Goal: Check status: Check status

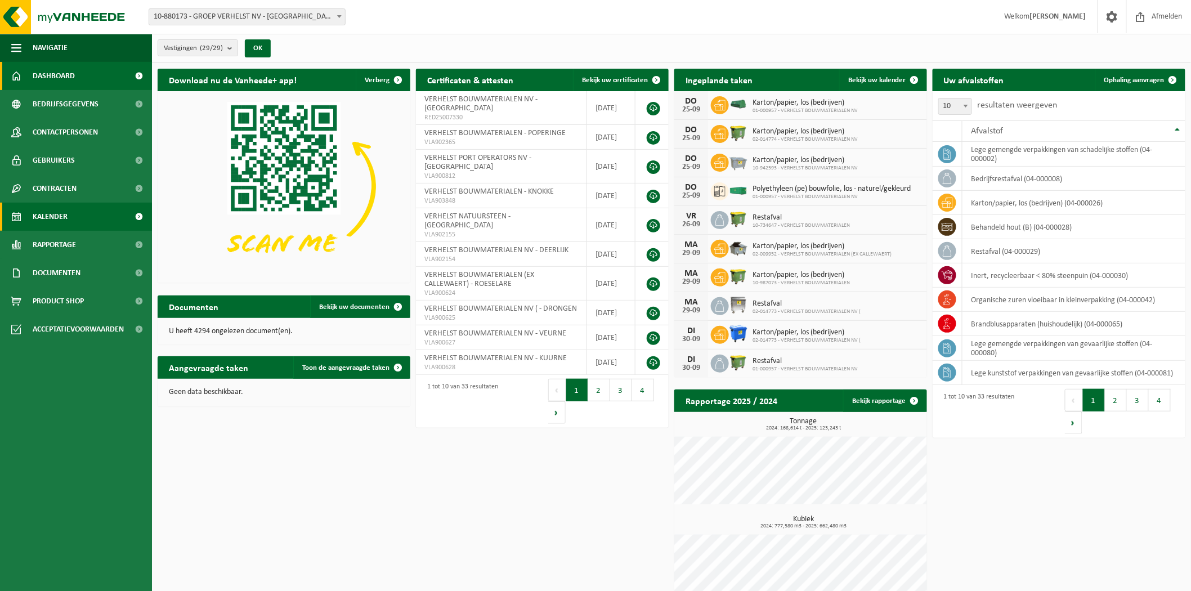
click at [51, 216] on span "Kalender" at bounding box center [50, 217] width 35 height 28
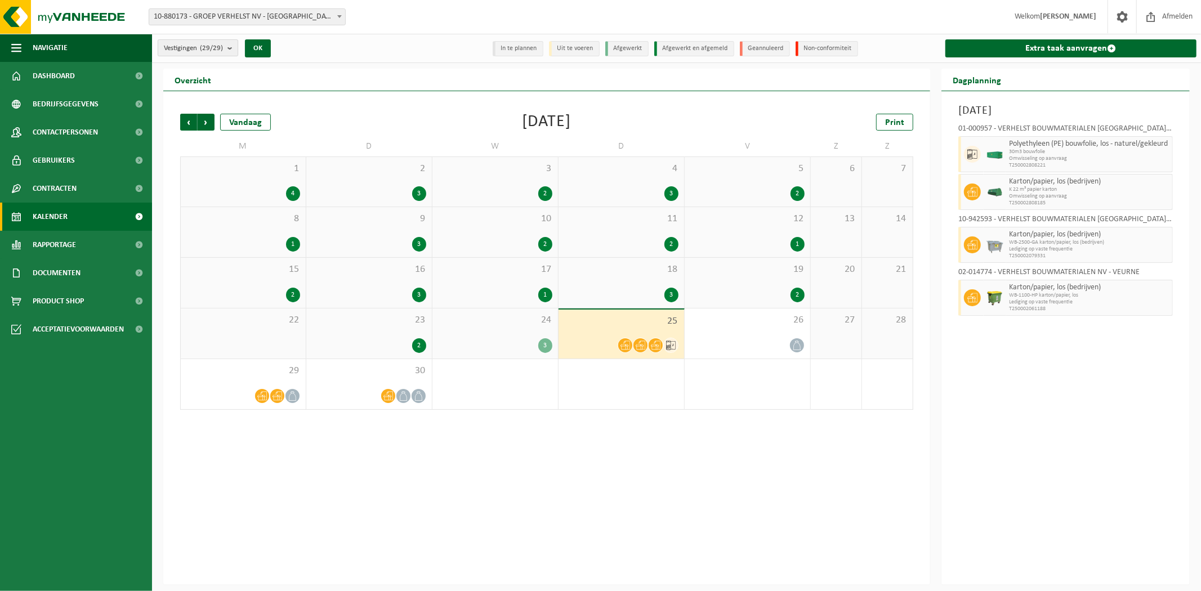
click at [201, 46] on span "Vestigingen (29/29)" at bounding box center [193, 48] width 59 height 17
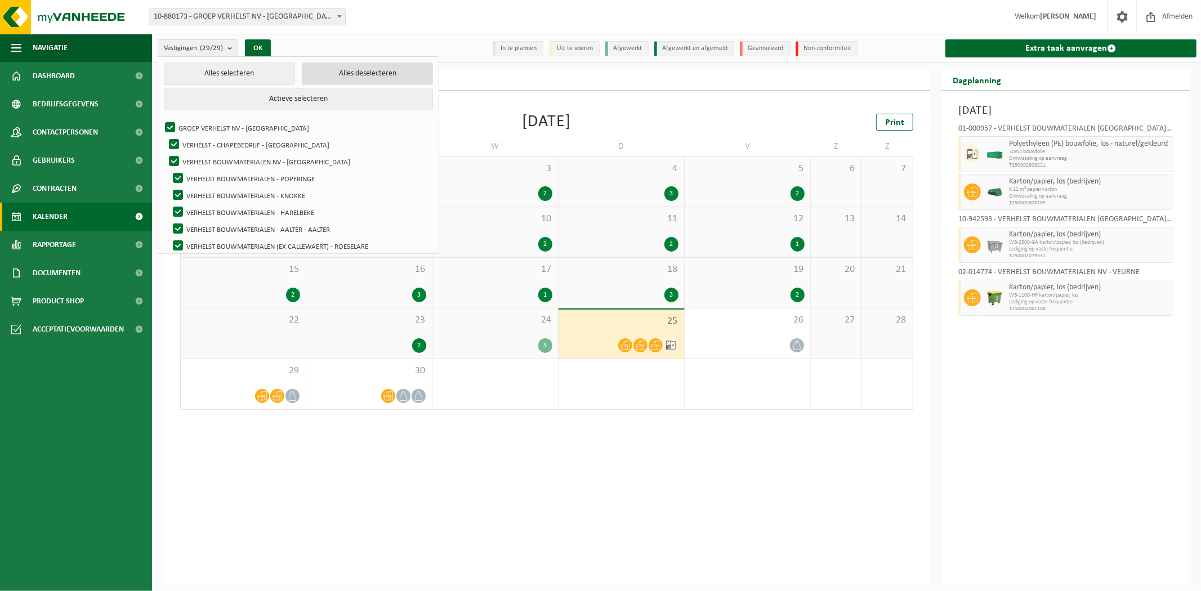
click at [346, 66] on button "Alles deselecteren" at bounding box center [367, 73] width 131 height 23
checkbox input "false"
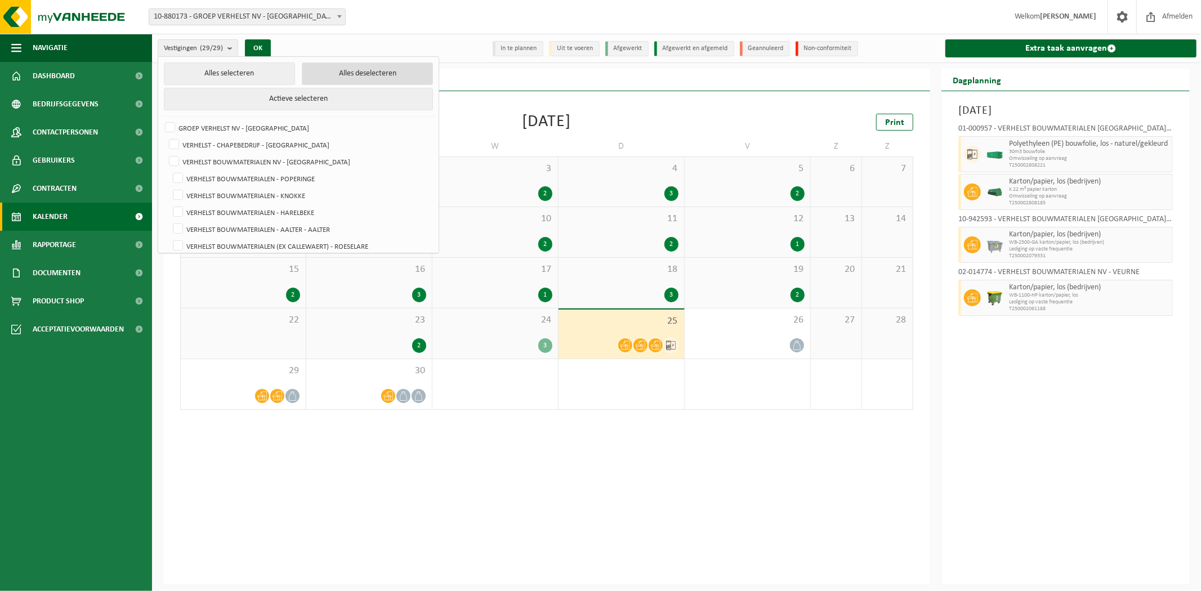
checkbox input "false"
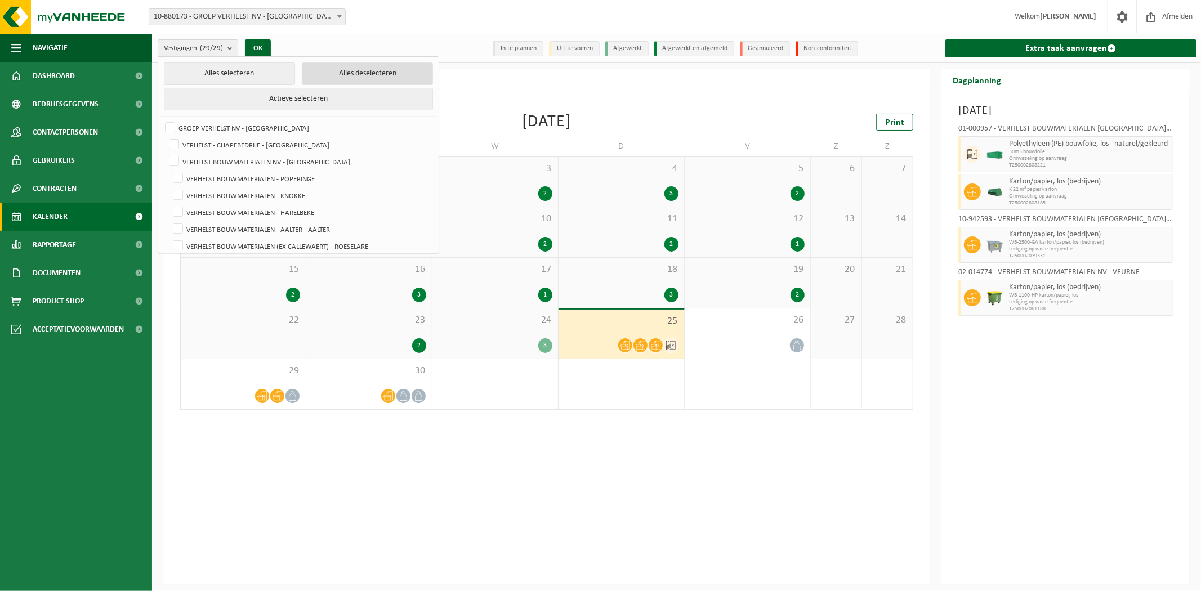
checkbox input "false"
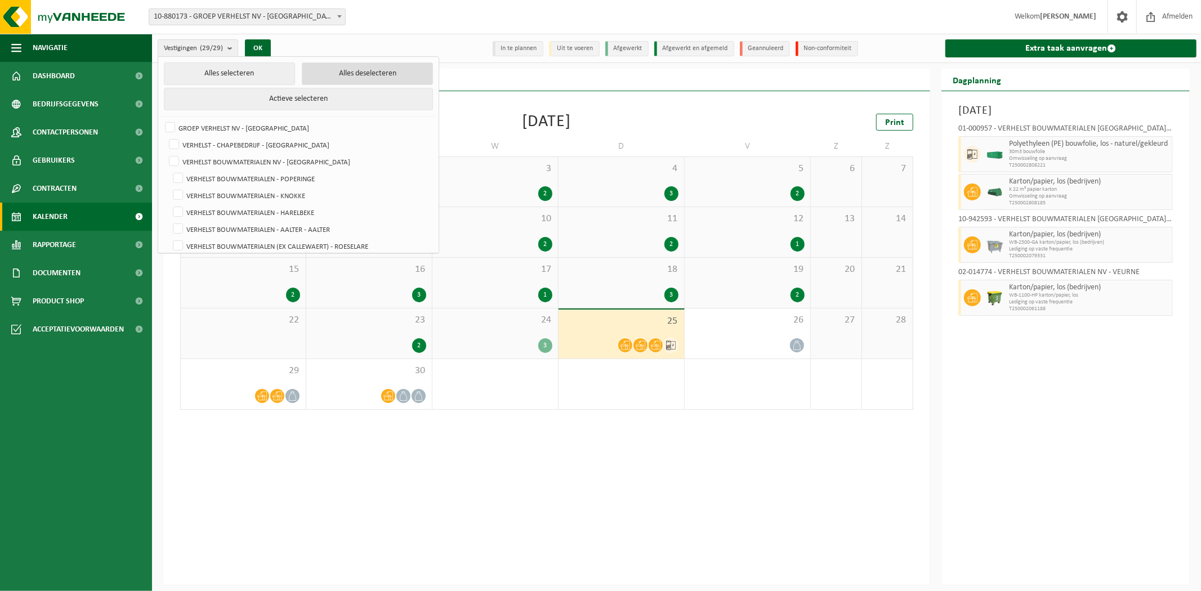
checkbox input "false"
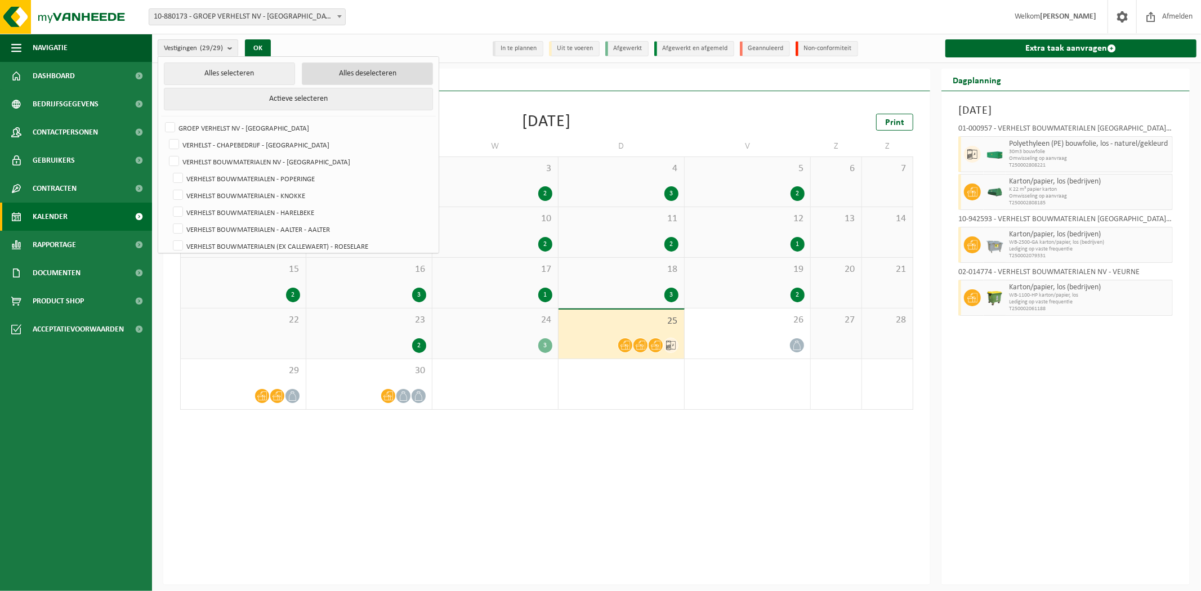
checkbox input "false"
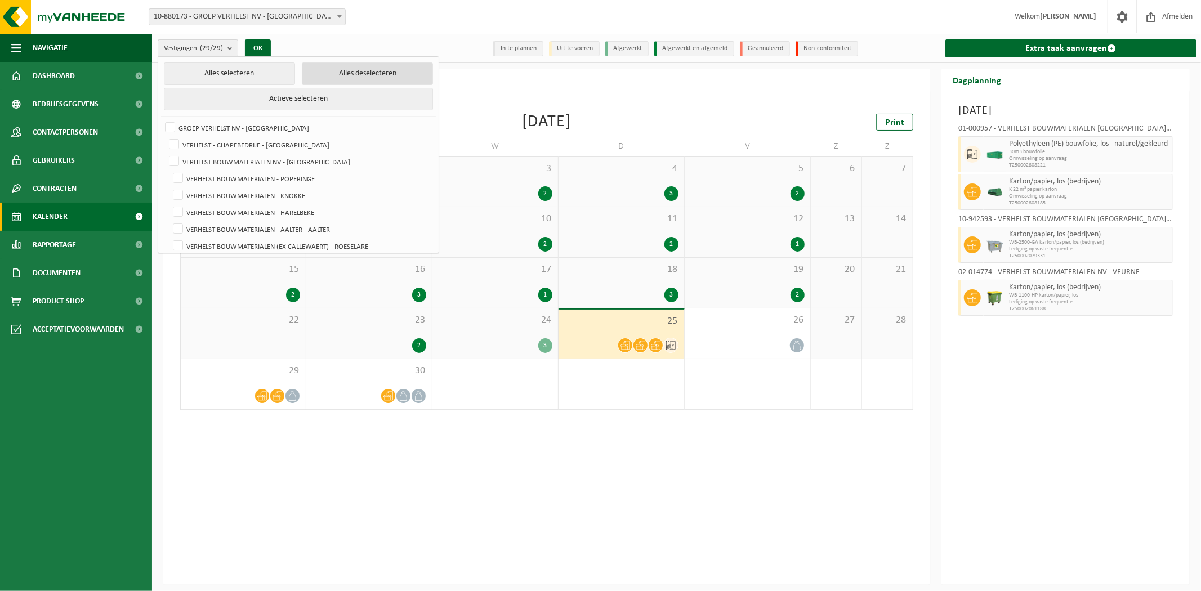
checkbox input "false"
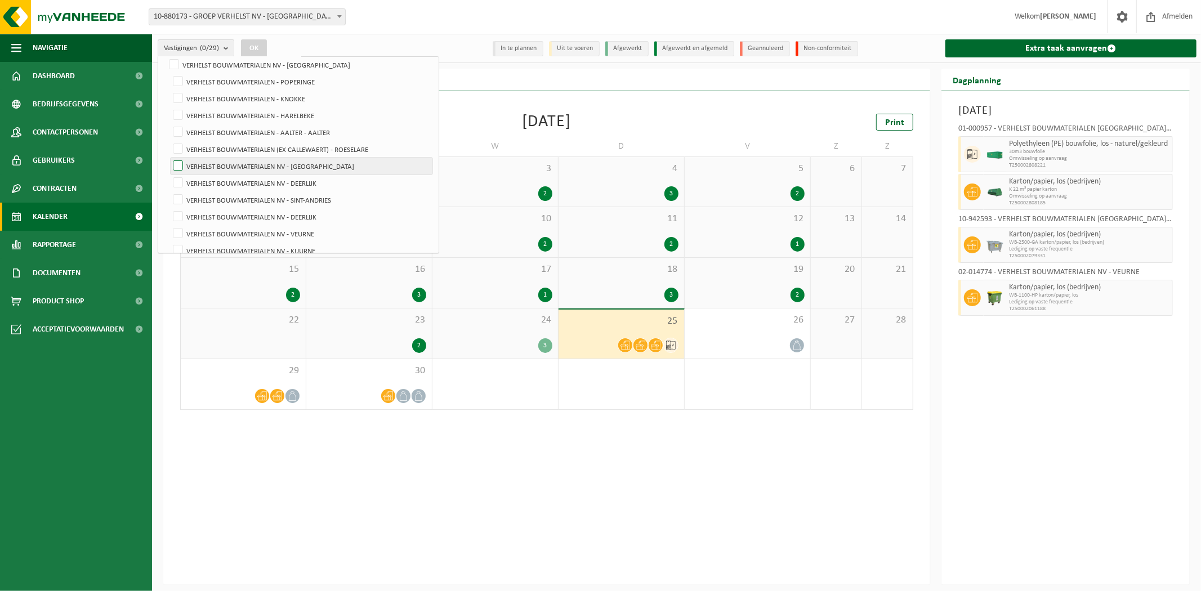
scroll to position [125, 0]
click at [301, 153] on label "VERHELST BOUWMATERIALEN NV - DEERLIJK" at bounding box center [302, 154] width 262 height 17
click at [169, 146] on input "VERHELST BOUWMATERIALEN NV - DEERLIJK" at bounding box center [168, 146] width 1 height 1
checkbox input "true"
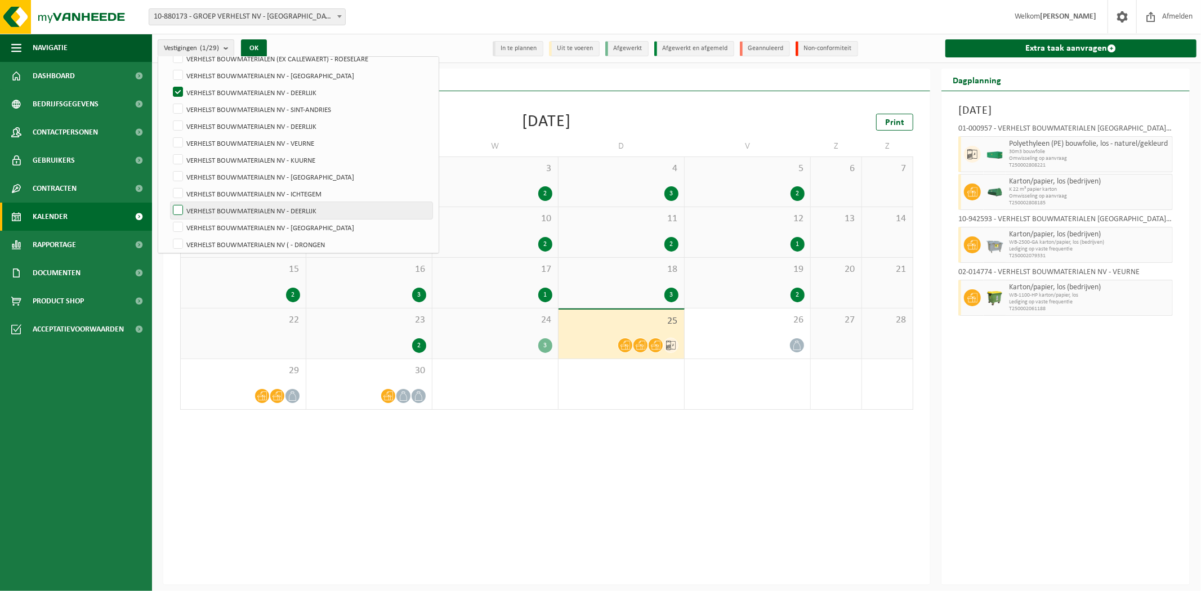
click at [292, 208] on label "VERHELST BOUWMATERIALEN NV - DEERLIJK" at bounding box center [302, 210] width 262 height 17
click at [169, 202] on input "VERHELST BOUWMATERIALEN NV - DEERLIJK" at bounding box center [168, 202] width 1 height 1
checkbox input "true"
click at [253, 203] on label "VERHELST BOUWMATERIALEN NV - DEERLIJK" at bounding box center [302, 203] width 262 height 17
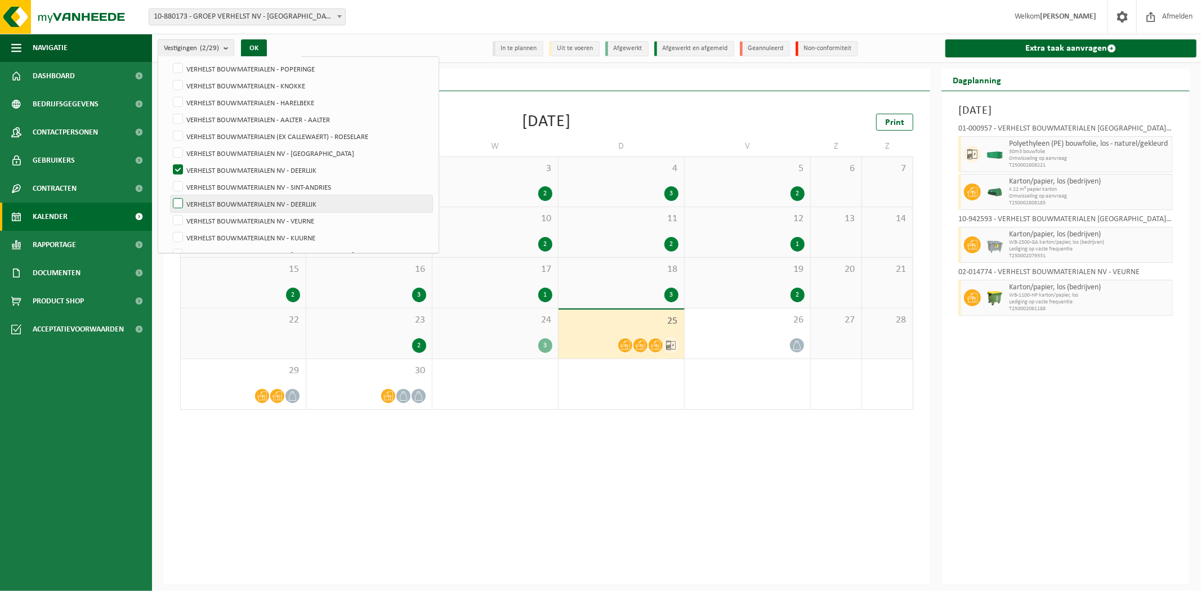
click at [169, 195] on input "VERHELST BOUWMATERIALEN NV - DEERLIJK" at bounding box center [168, 195] width 1 height 1
checkbox input "true"
click at [259, 41] on button "OK" at bounding box center [254, 48] width 26 height 18
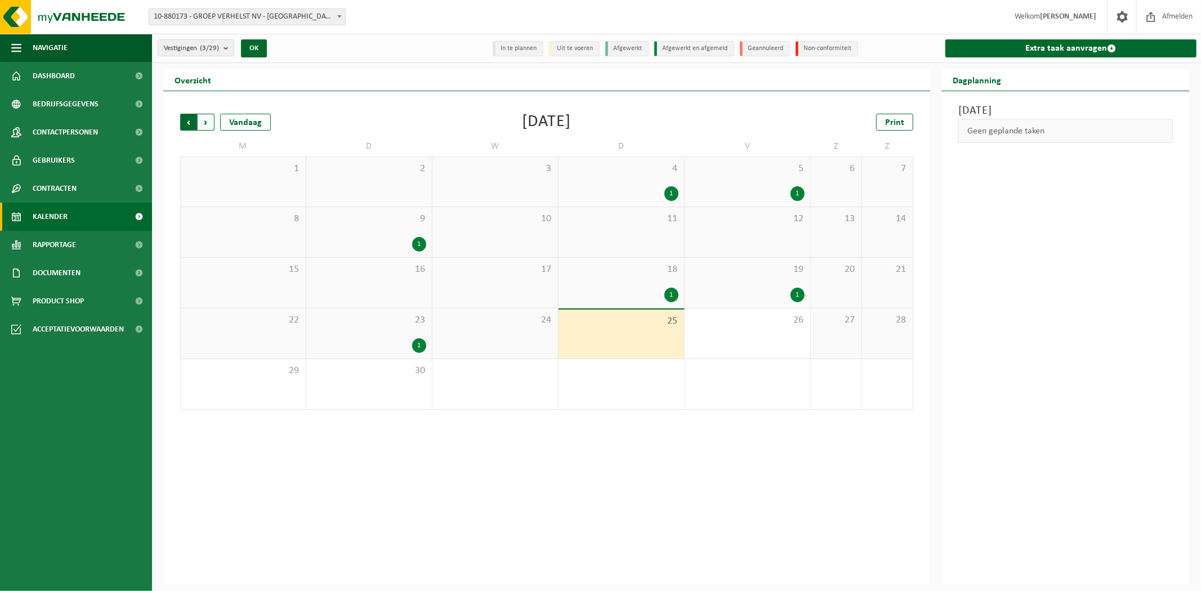
click at [200, 128] on span "Volgende" at bounding box center [206, 122] width 17 height 17
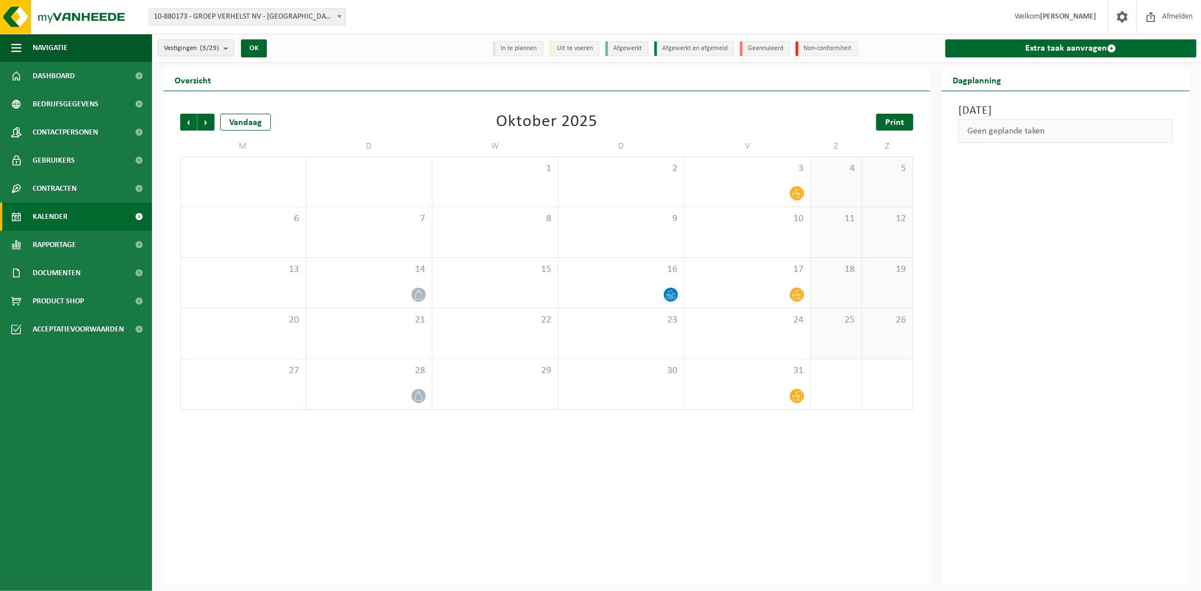
click at [893, 119] on span "Print" at bounding box center [894, 122] width 19 height 9
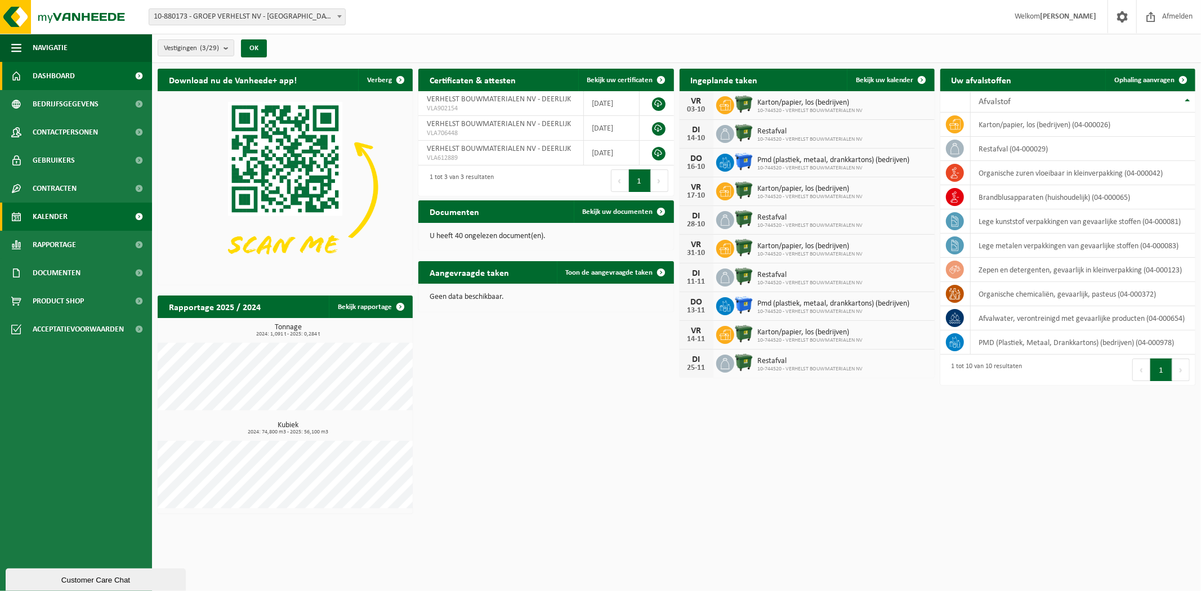
click at [61, 220] on span "Kalender" at bounding box center [50, 217] width 35 height 28
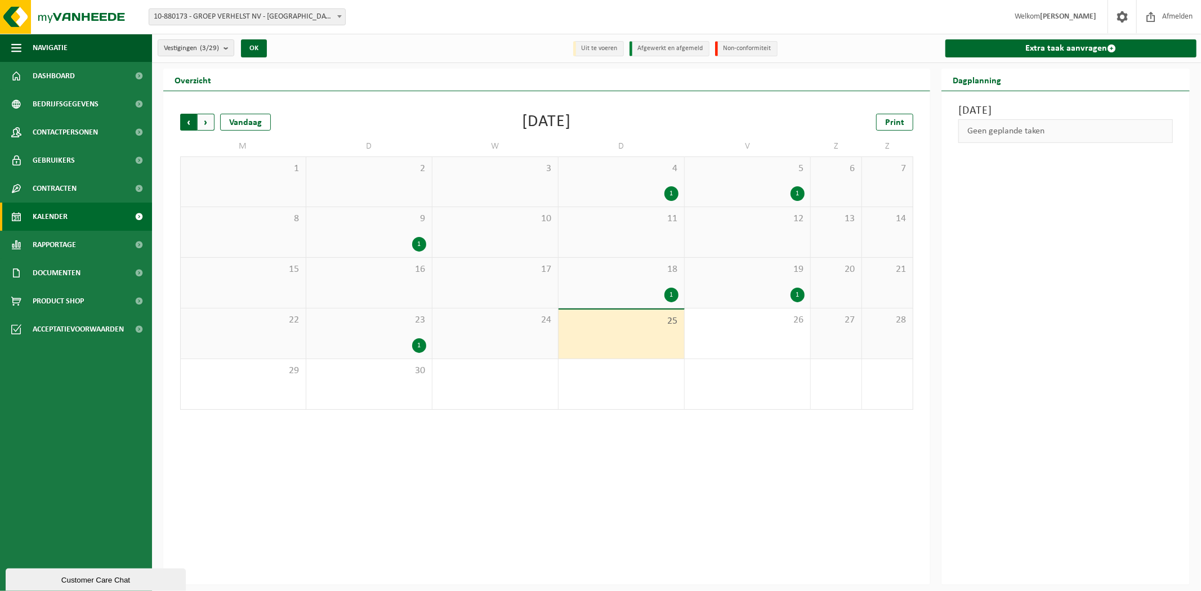
click at [203, 121] on span "Volgende" at bounding box center [206, 122] width 17 height 17
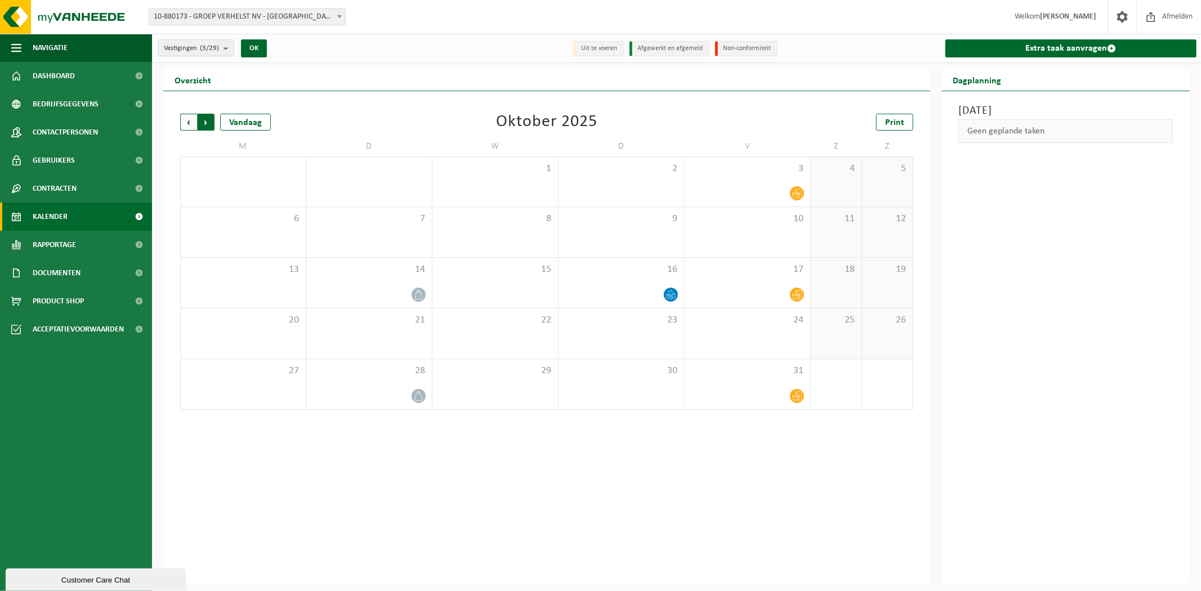
click at [192, 122] on span "Vorige" at bounding box center [188, 122] width 17 height 17
click at [200, 54] on span "Vestigingen (3/29)" at bounding box center [191, 48] width 55 height 17
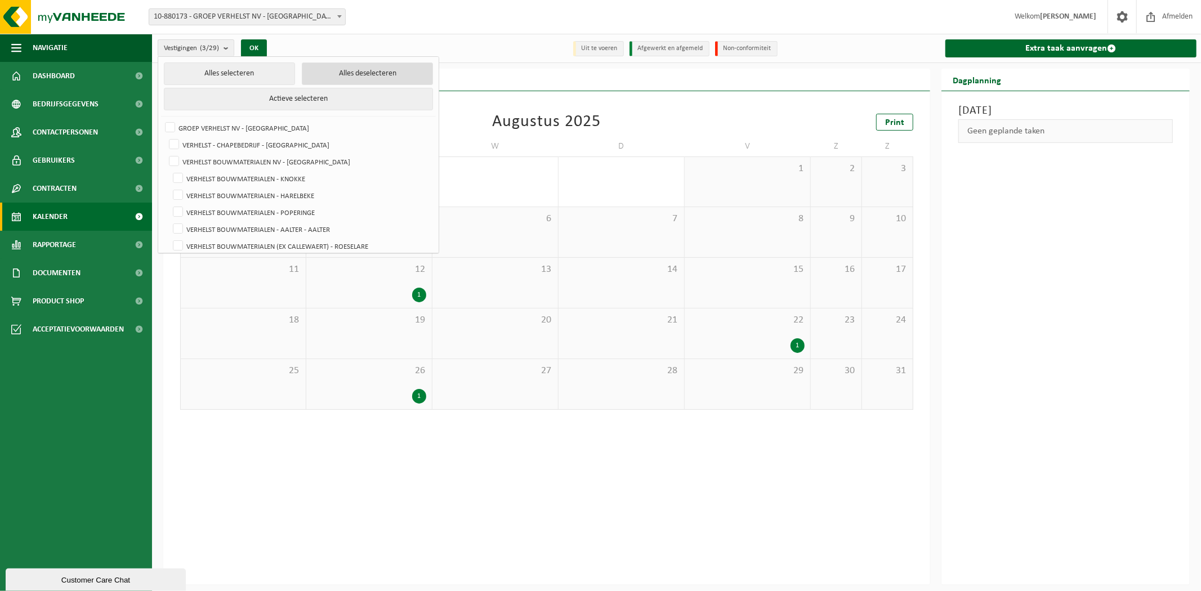
click at [335, 74] on button "Alles deselecteren" at bounding box center [367, 73] width 131 height 23
checkbox input "false"
click at [206, 52] on span "Vestigingen (0/29)" at bounding box center [191, 48] width 55 height 17
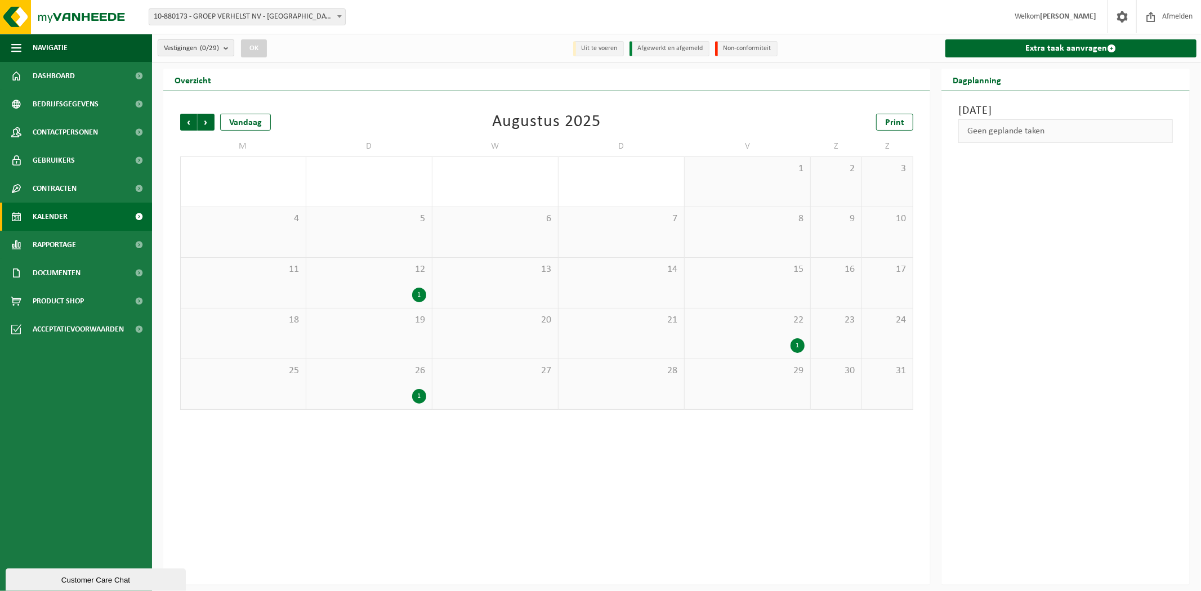
click at [207, 51] on count "(0/29)" at bounding box center [209, 47] width 19 height 7
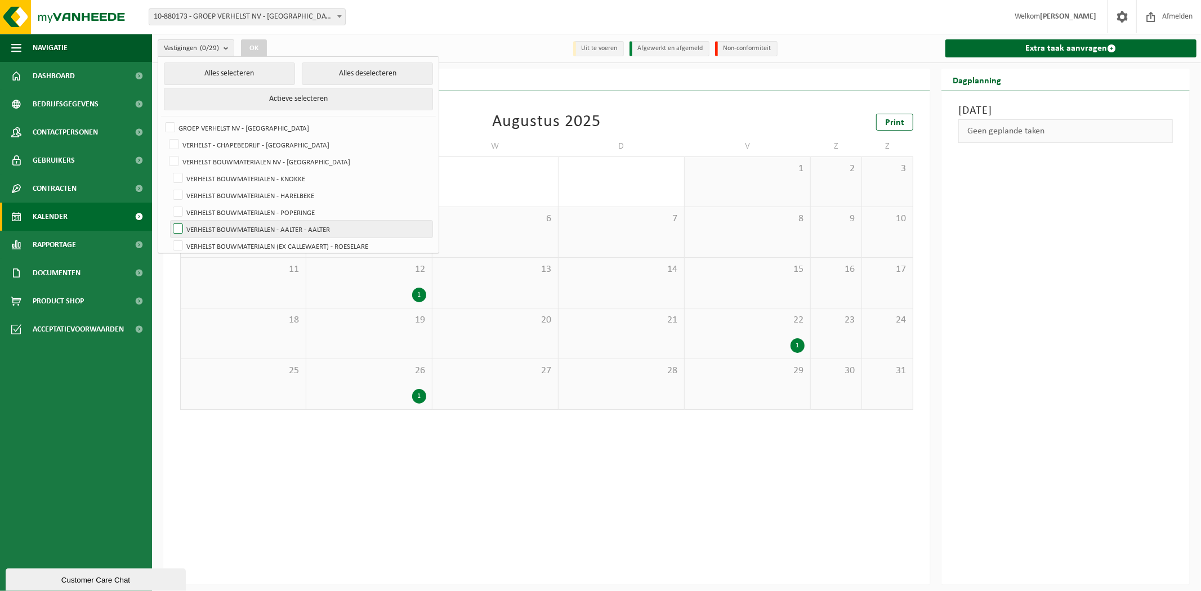
click at [239, 226] on label "VERHELST BOUWMATERIALEN - AALTER - AALTER" at bounding box center [302, 229] width 262 height 17
click at [169, 221] on input "VERHELST BOUWMATERIALEN - AALTER - AALTER" at bounding box center [168, 220] width 1 height 1
checkbox input "true"
click at [254, 52] on button "OK" at bounding box center [254, 48] width 26 height 18
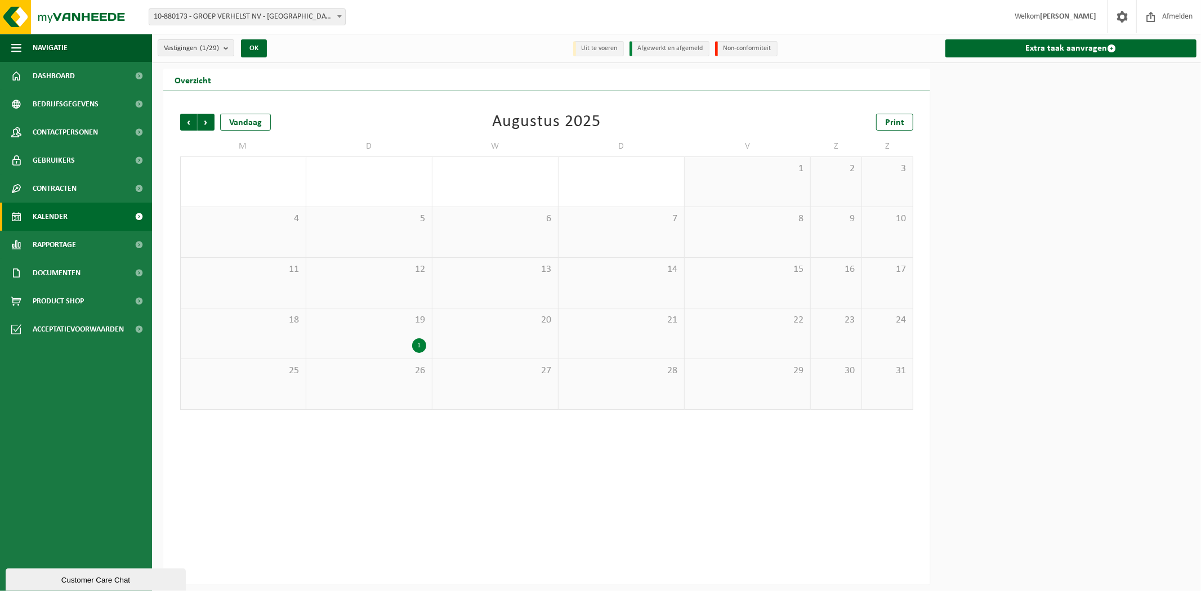
click at [362, 330] on div "19 1" at bounding box center [369, 333] width 126 height 50
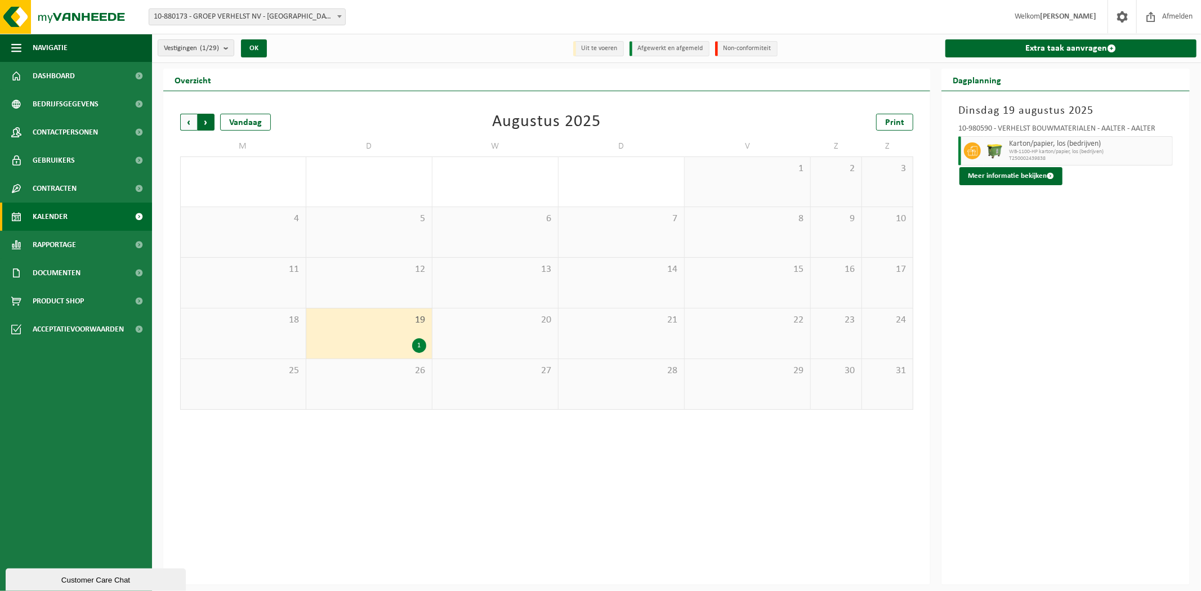
click at [193, 118] on span "Vorige" at bounding box center [188, 122] width 17 height 17
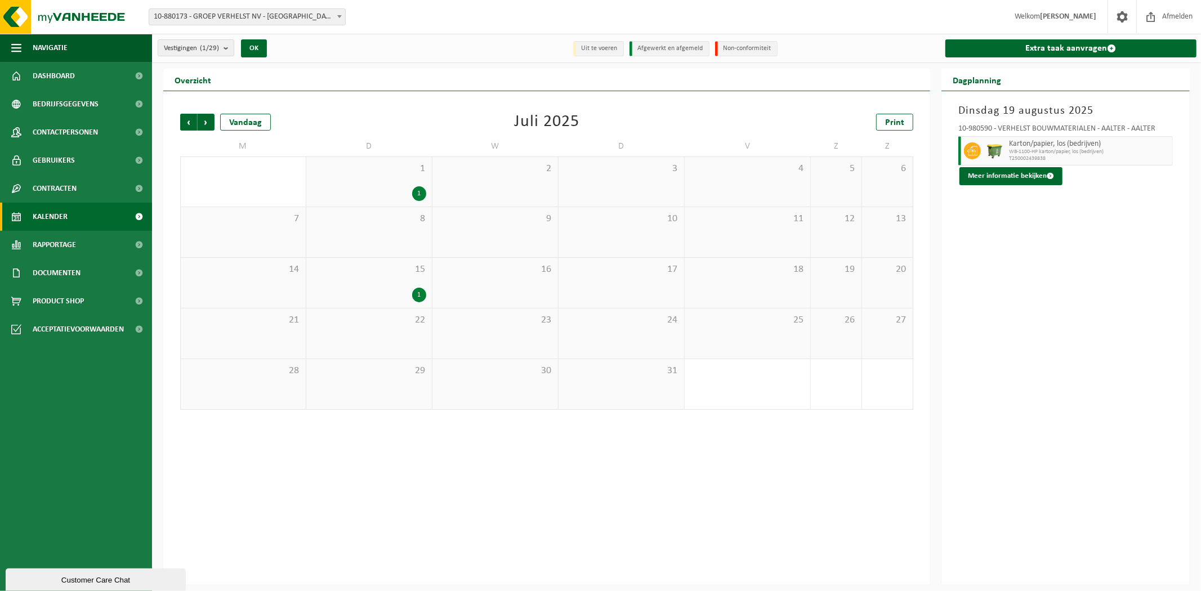
click at [381, 186] on div "1" at bounding box center [369, 193] width 114 height 15
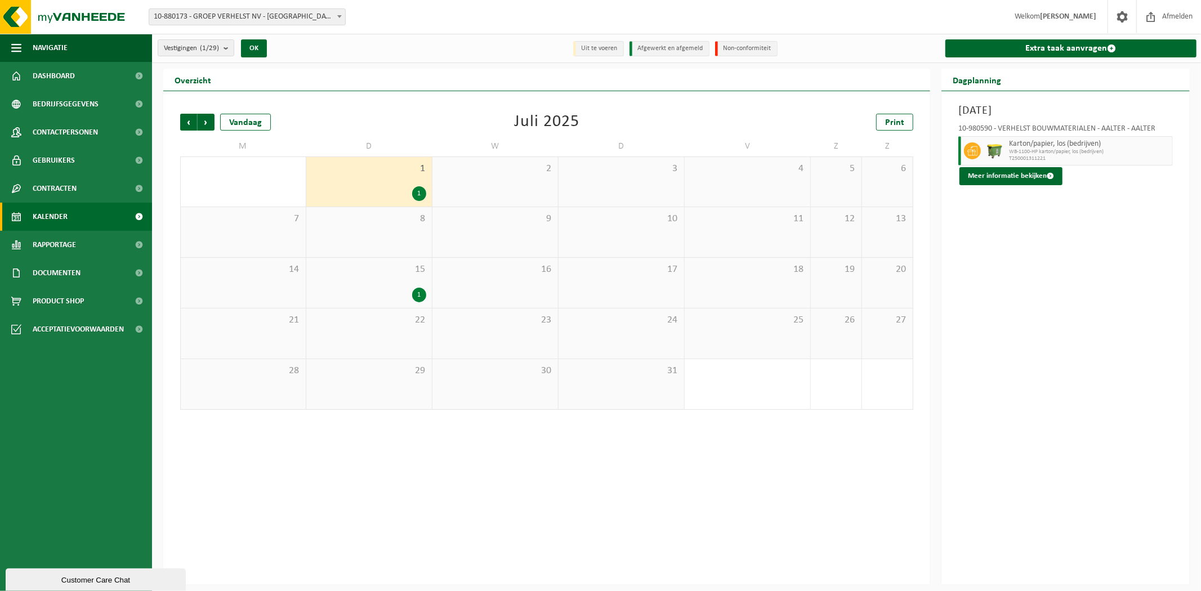
click at [356, 300] on div "1" at bounding box center [369, 295] width 114 height 15
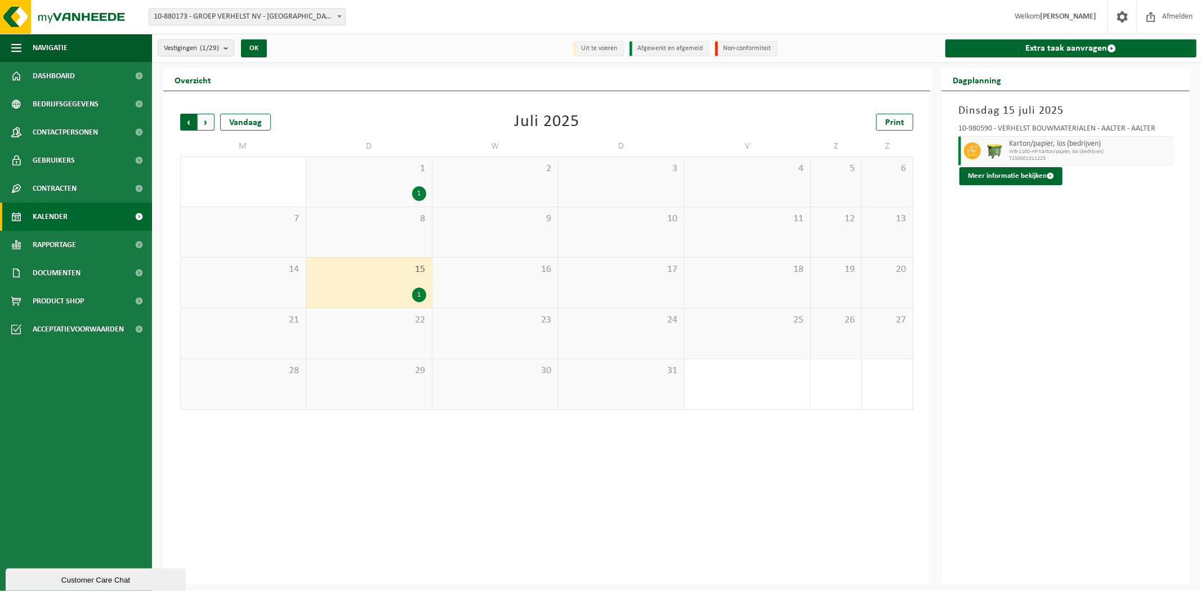
click at [205, 116] on span "Volgende" at bounding box center [206, 122] width 17 height 17
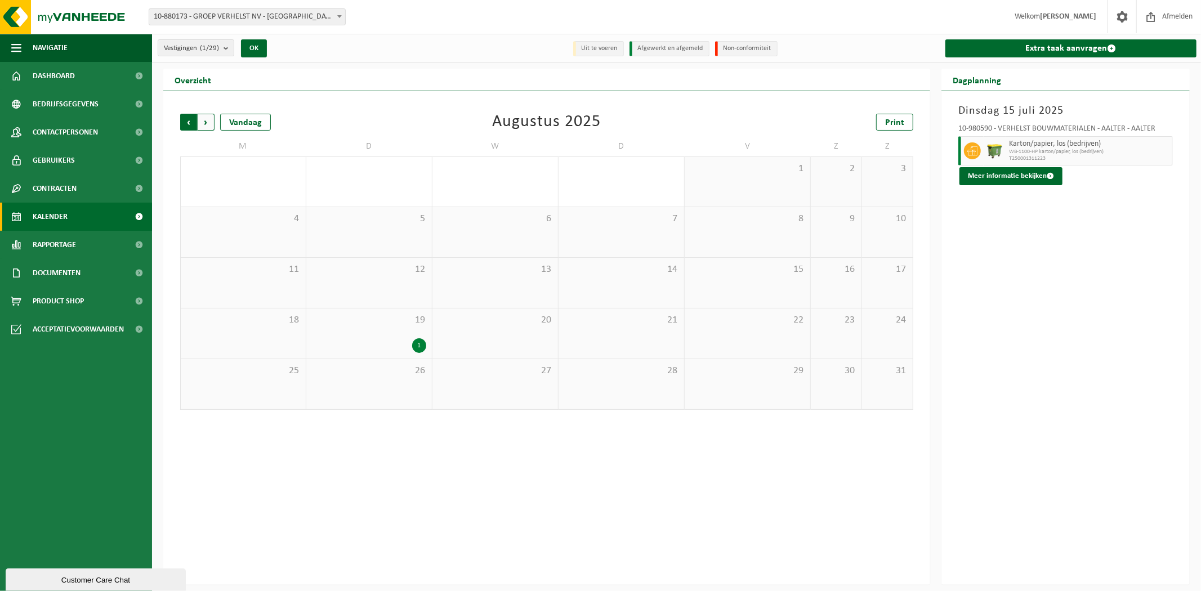
click at [208, 122] on span "Volgende" at bounding box center [206, 122] width 17 height 17
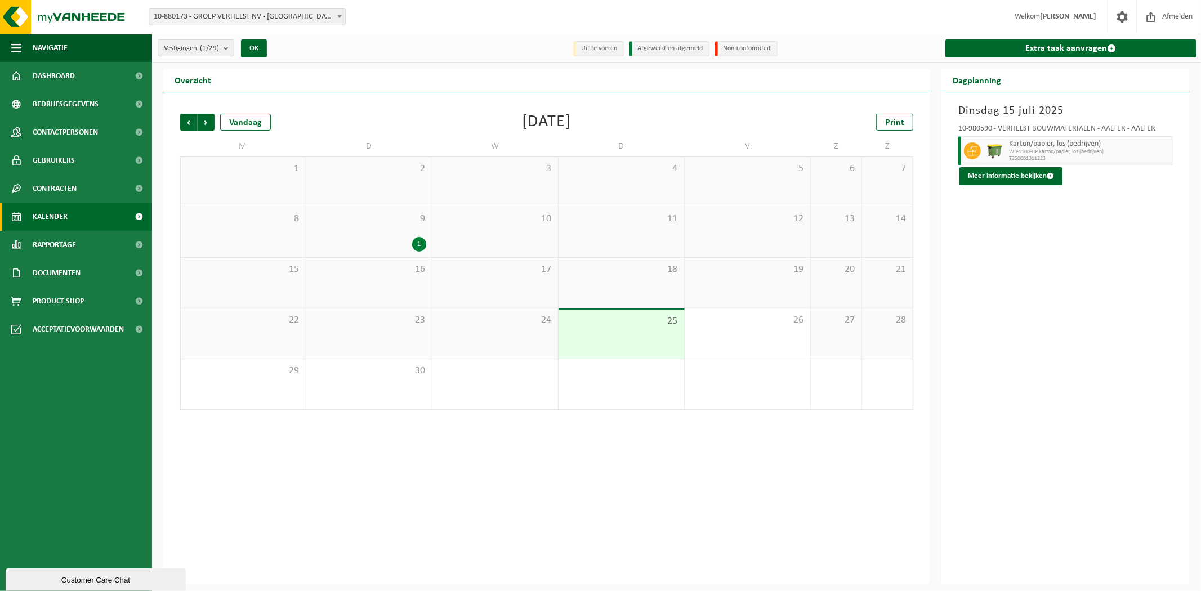
click at [380, 231] on div "9 1" at bounding box center [369, 232] width 126 height 50
